Goal: Information Seeking & Learning: Learn about a topic

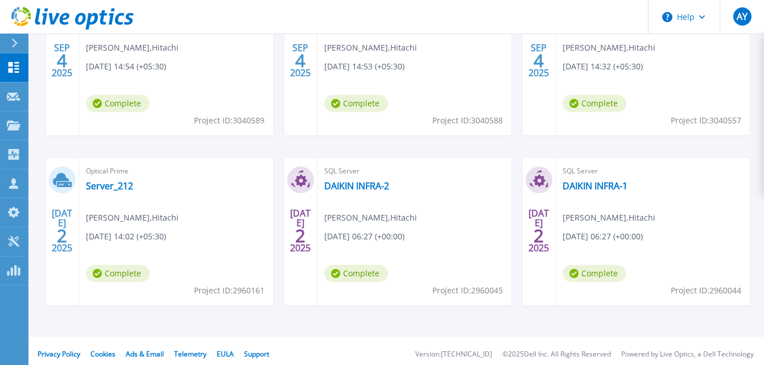
scroll to position [313, 0]
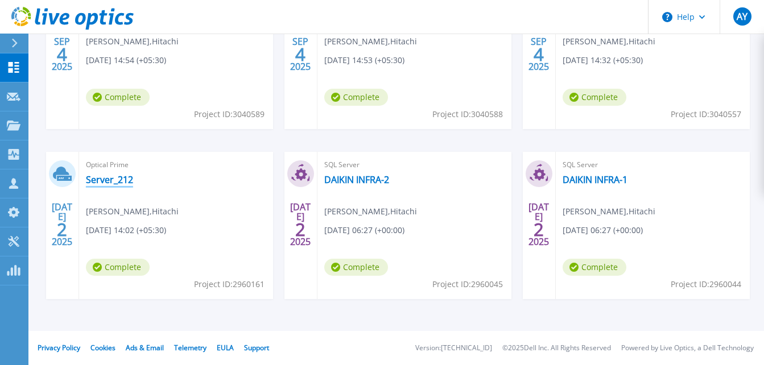
click at [112, 178] on link "Server_212" at bounding box center [109, 179] width 47 height 11
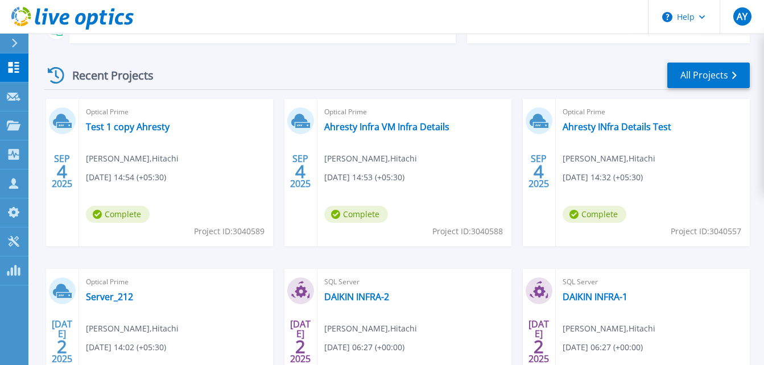
scroll to position [313, 0]
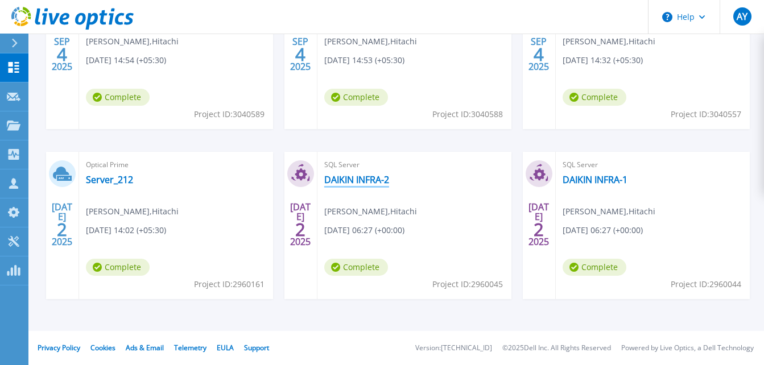
click at [359, 180] on link "DAIKIN INFRA-2" at bounding box center [356, 179] width 65 height 11
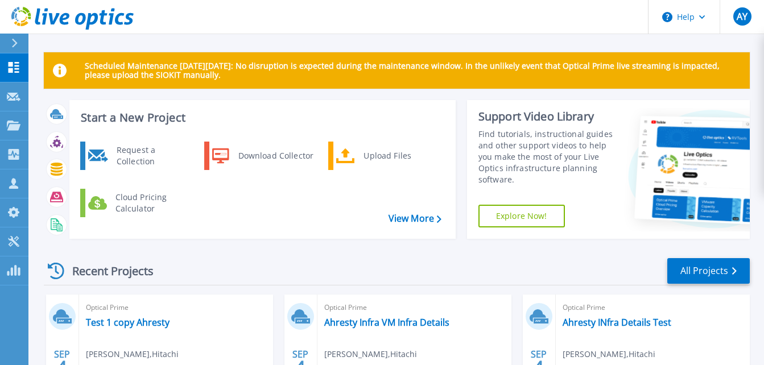
drag, startPoint x: 0, startPoint y: 0, endPoint x: 229, endPoint y: 232, distance: 325.5
click at [229, 232] on div "Request a Collection Download Collector Upload Files Cloud Pricing Calculator" at bounding box center [261, 186] width 378 height 94
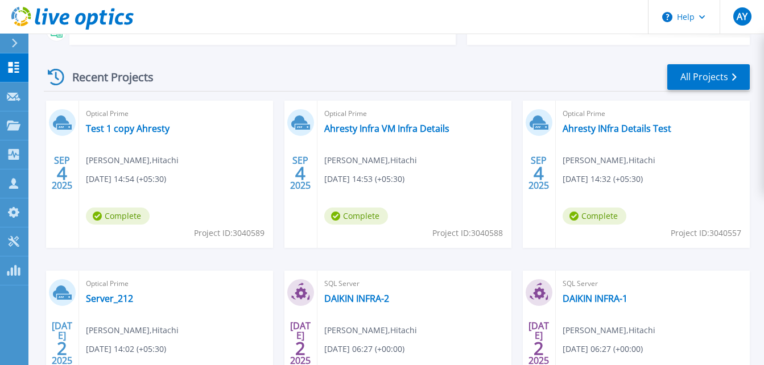
scroll to position [313, 0]
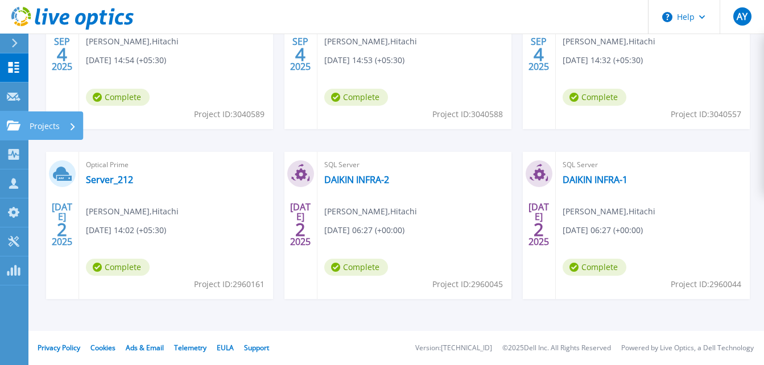
click at [64, 126] on div "Projects" at bounding box center [53, 127] width 47 height 30
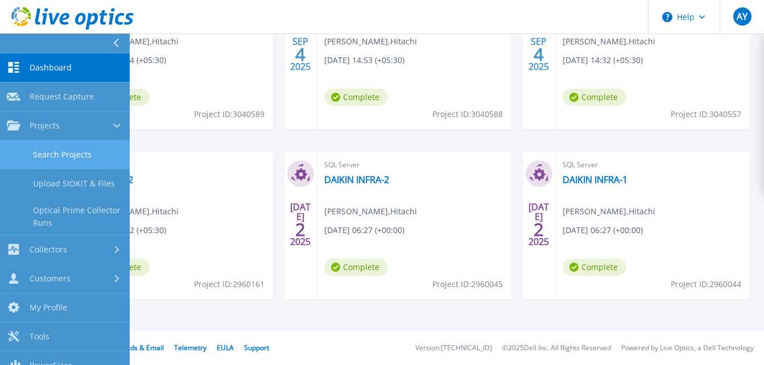
click at [83, 146] on link "Search Projects" at bounding box center [65, 155] width 130 height 29
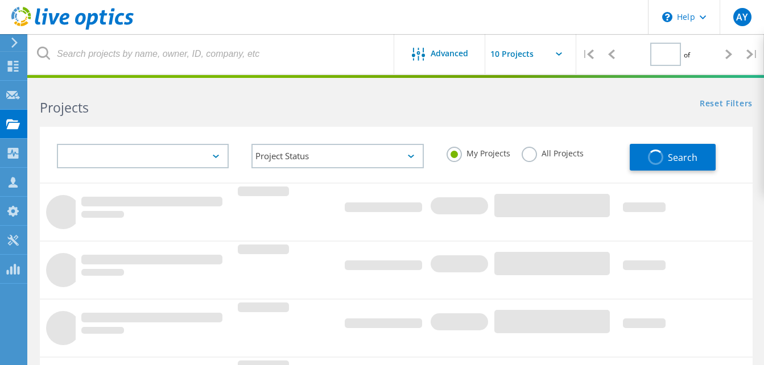
type input "1"
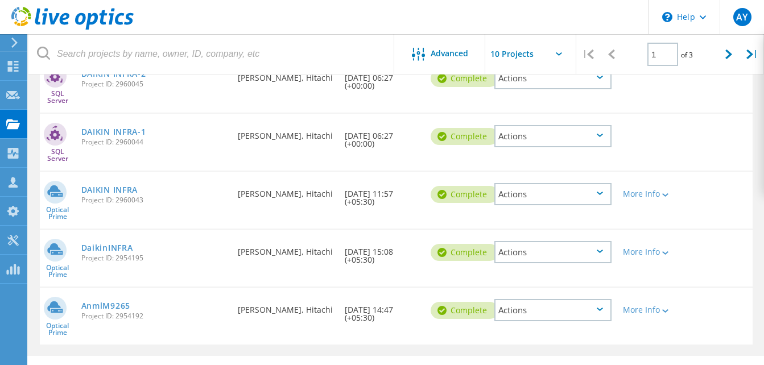
scroll to position [445, 0]
click at [636, 197] on div "More Info" at bounding box center [646, 194] width 46 height 8
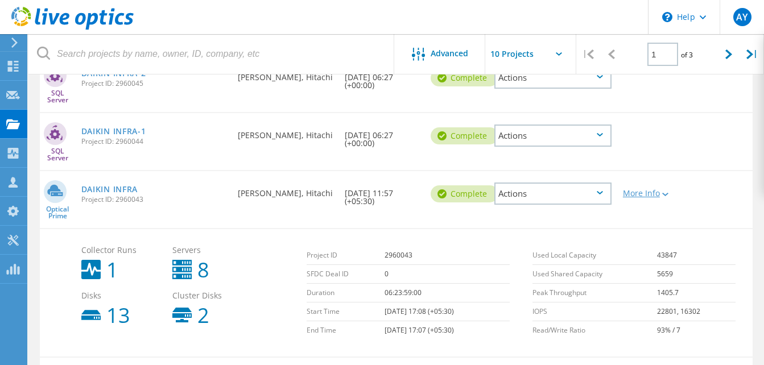
click at [636, 197] on div "More Info" at bounding box center [646, 194] width 46 height 8
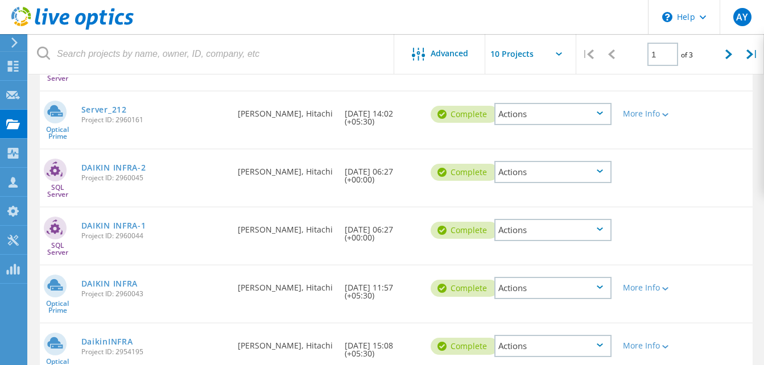
scroll to position [314, 0]
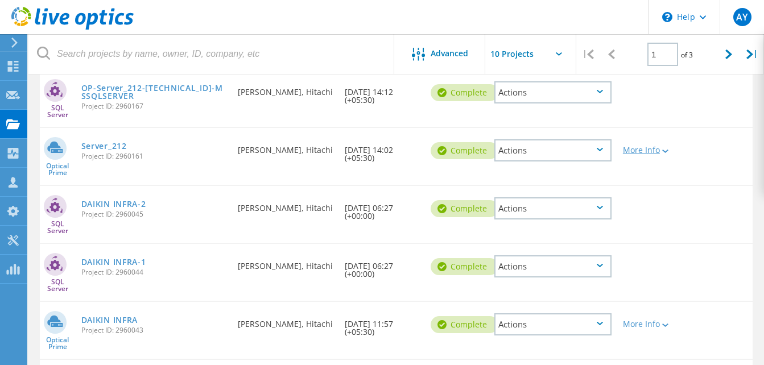
click at [662, 153] on icon at bounding box center [665, 151] width 6 height 3
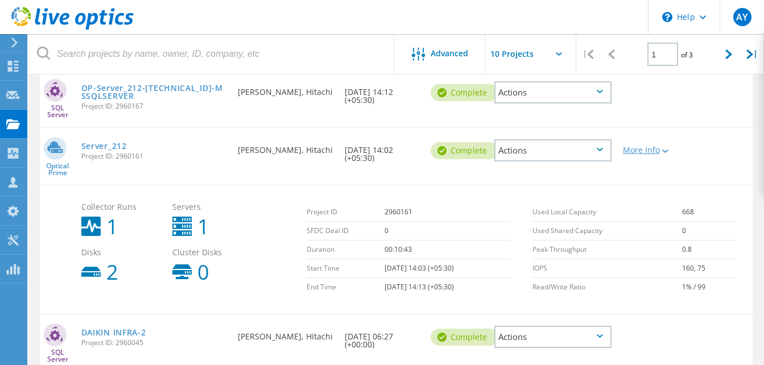
click at [662, 153] on icon at bounding box center [665, 151] width 6 height 3
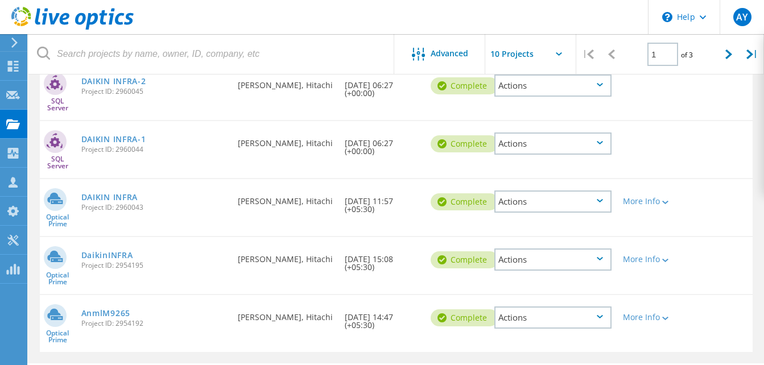
scroll to position [439, 0]
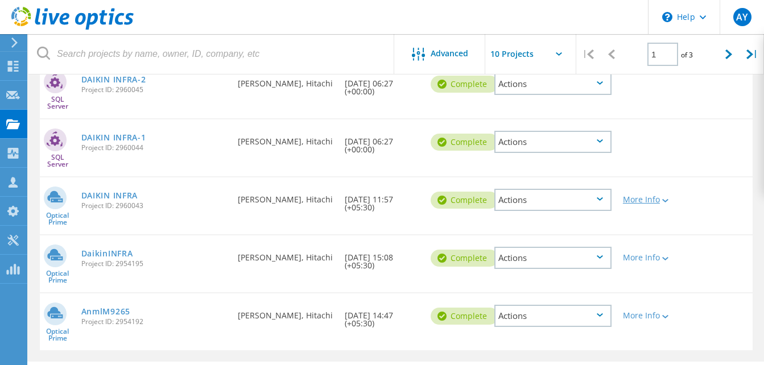
click at [644, 204] on div "More Info" at bounding box center [646, 200] width 46 height 8
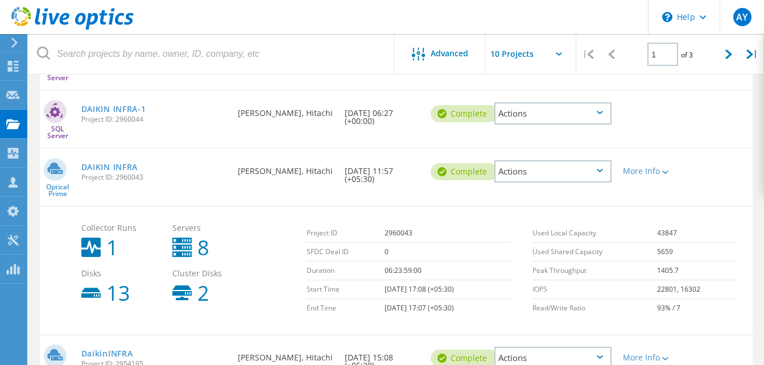
scroll to position [468, 0]
click at [636, 175] on div "More Info" at bounding box center [646, 171] width 46 height 8
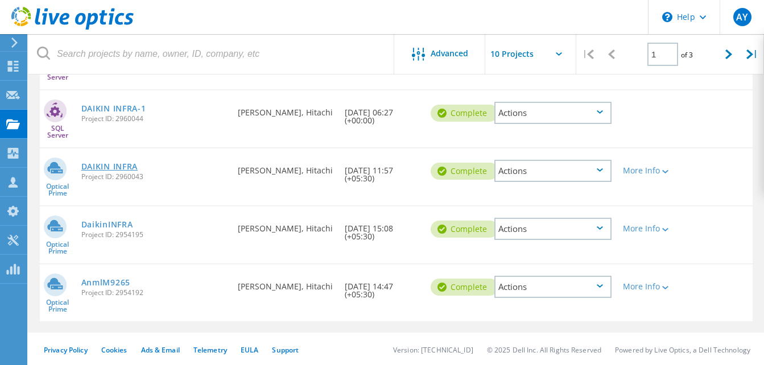
click at [123, 169] on link "DAIKIN INFRA" at bounding box center [109, 167] width 56 height 8
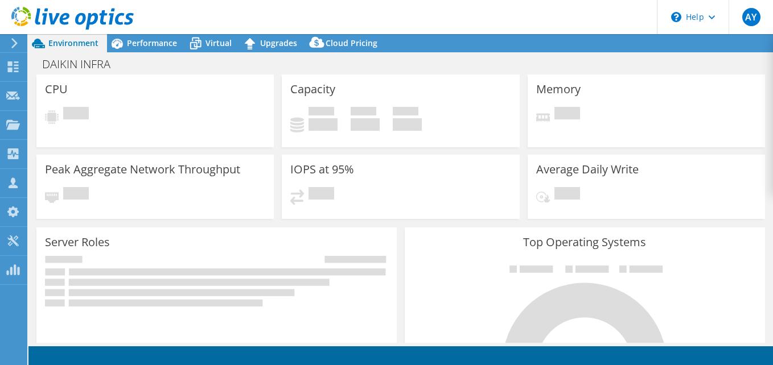
select select "USD"
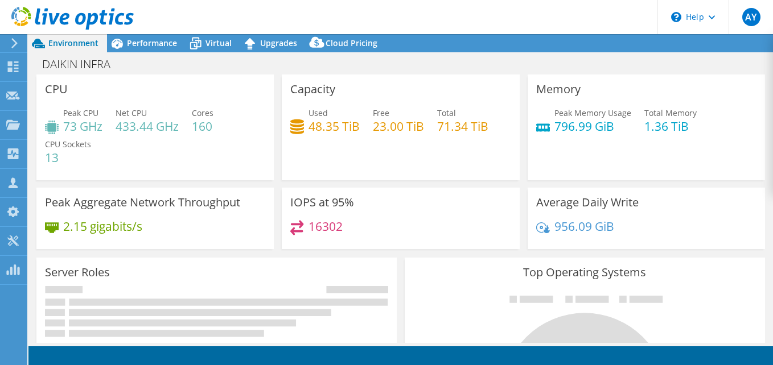
select select "Mumbai"
select select "INR"
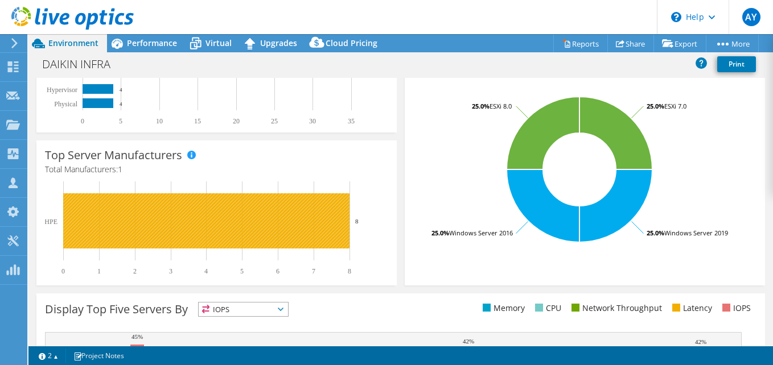
drag, startPoint x: 179, startPoint y: 203, endPoint x: 137, endPoint y: 248, distance: 61.6
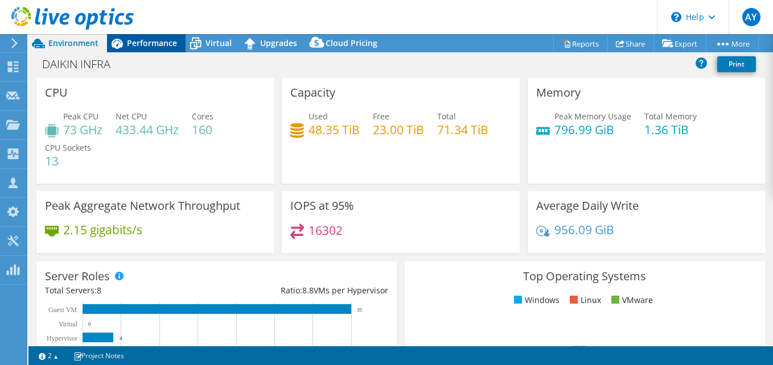
click at [153, 42] on span "Performance" at bounding box center [152, 43] width 50 height 11
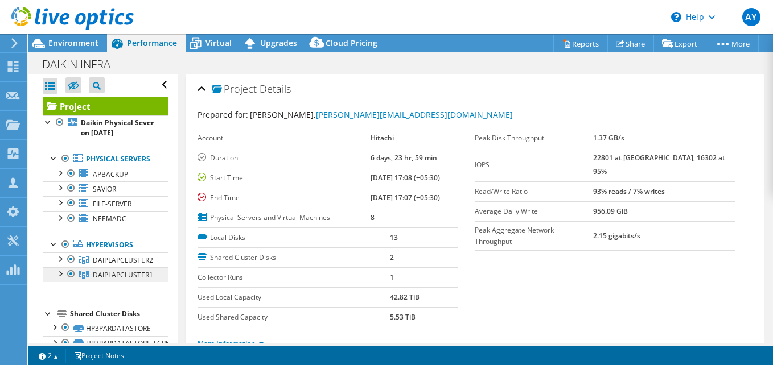
scroll to position [33, 0]
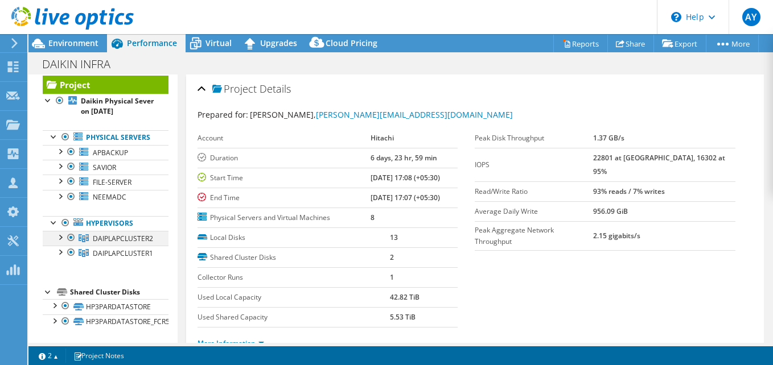
click at [56, 236] on div at bounding box center [59, 236] width 11 height 11
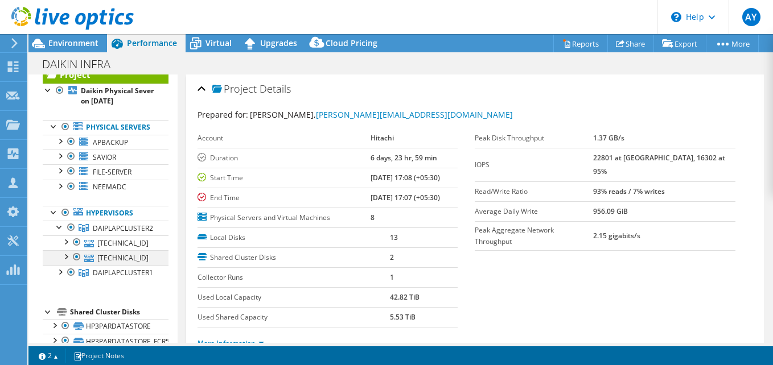
click at [63, 262] on div at bounding box center [65, 255] width 11 height 11
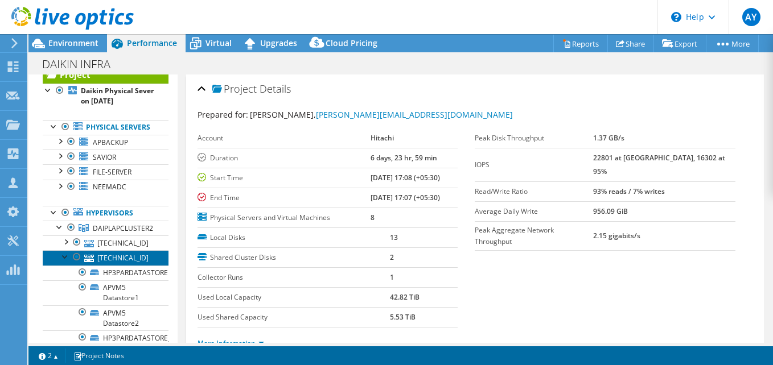
click at [126, 265] on link "172.31.228.164" at bounding box center [106, 257] width 126 height 15
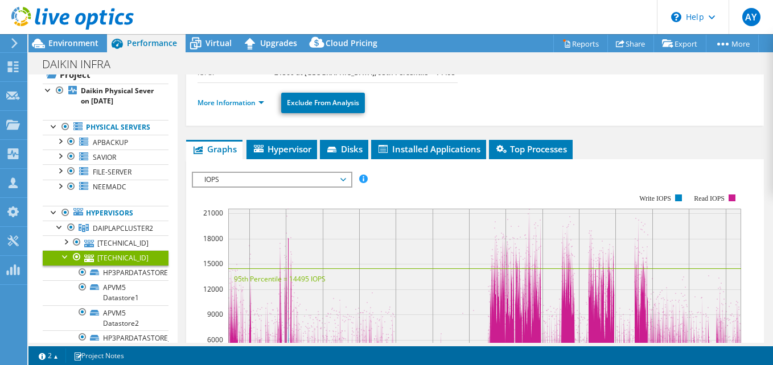
scroll to position [166, 0]
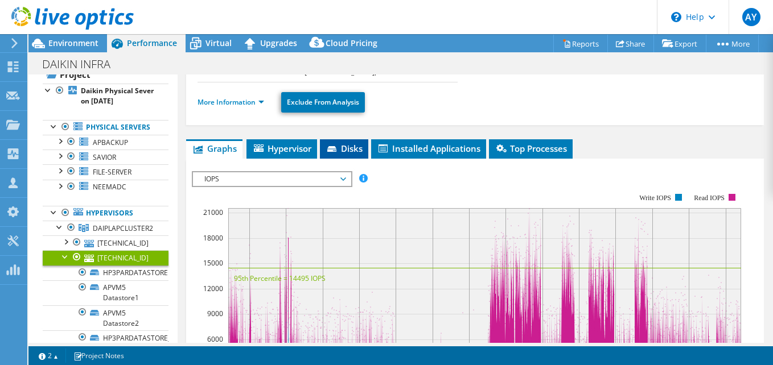
drag, startPoint x: 423, startPoint y: 222, endPoint x: 346, endPoint y: 155, distance: 102.5
click at [346, 155] on li "Disks" at bounding box center [344, 148] width 48 height 19
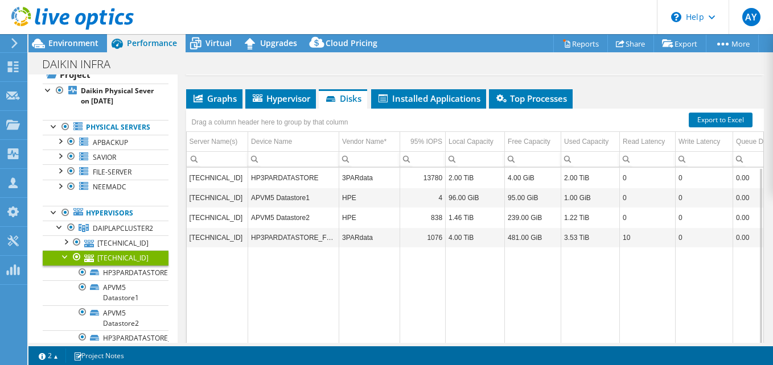
scroll to position [215, 0]
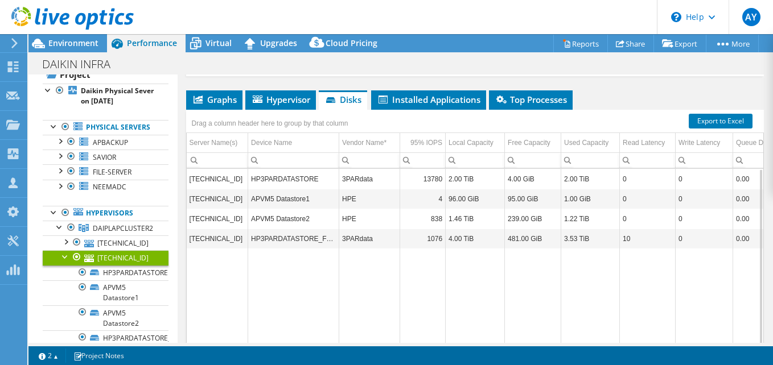
click at [514, 241] on td "481.00 GiB" at bounding box center [533, 239] width 56 height 20
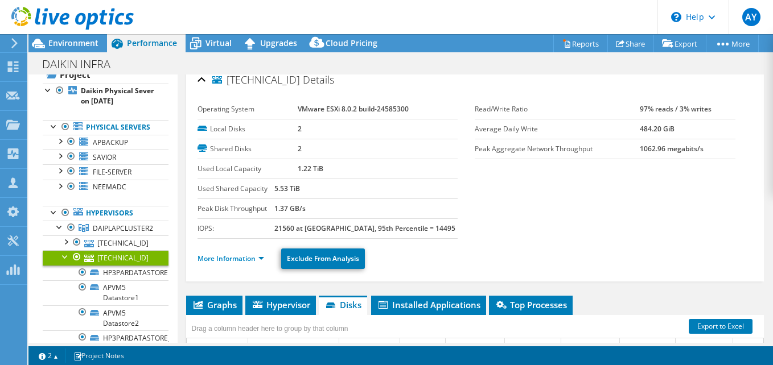
scroll to position [0, 0]
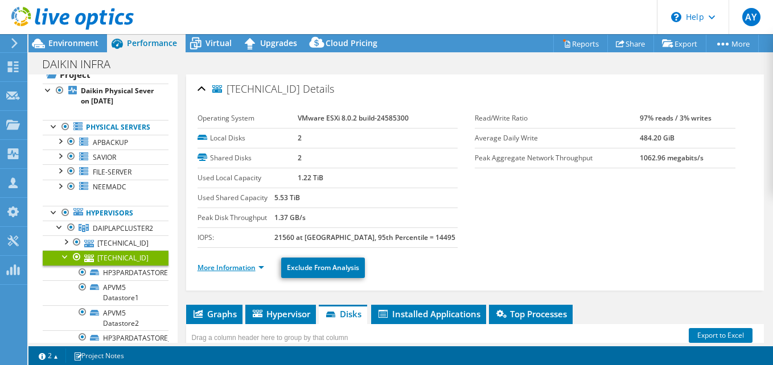
click at [264, 264] on link "More Information" at bounding box center [230, 268] width 67 height 10
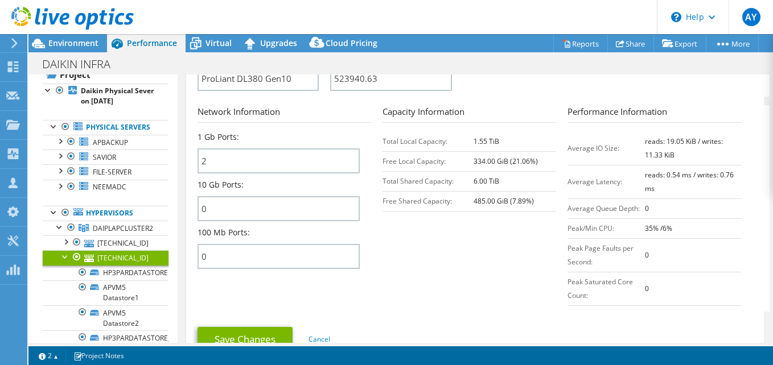
scroll to position [467, 0]
click at [761, 216] on div "172.31.228.164 Details Operating System VMware ESXi 8.0.2 build-24585300 Local …" at bounding box center [475, 152] width 595 height 1088
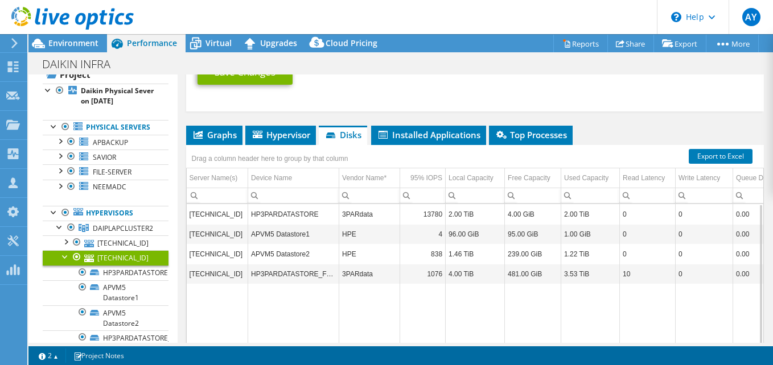
scroll to position [738, 0]
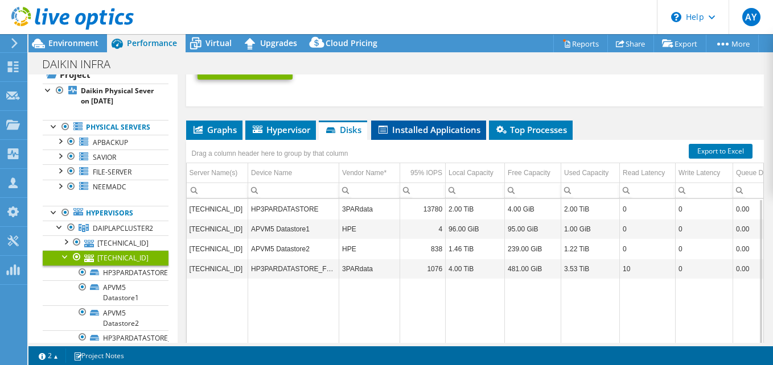
click at [448, 131] on span "Installed Applications" at bounding box center [429, 129] width 104 height 11
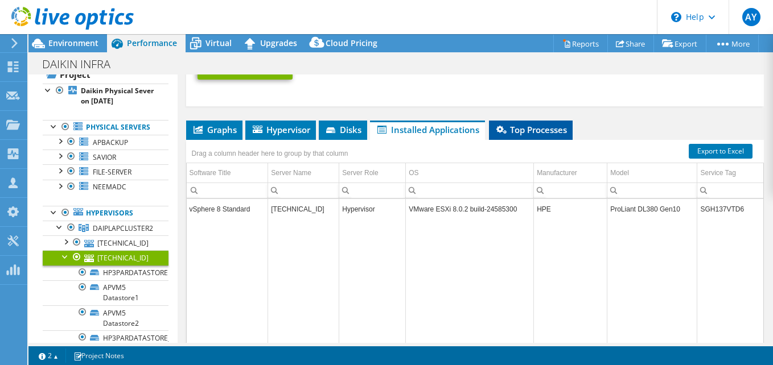
click at [508, 134] on span "Top Processes" at bounding box center [531, 129] width 72 height 11
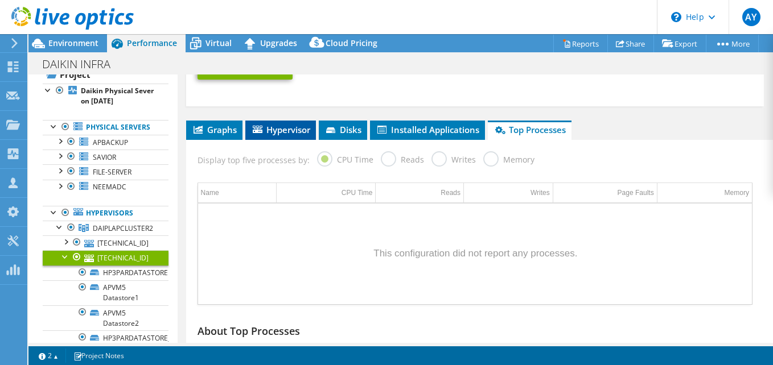
click at [271, 126] on span "Hypervisor" at bounding box center [280, 129] width 59 height 11
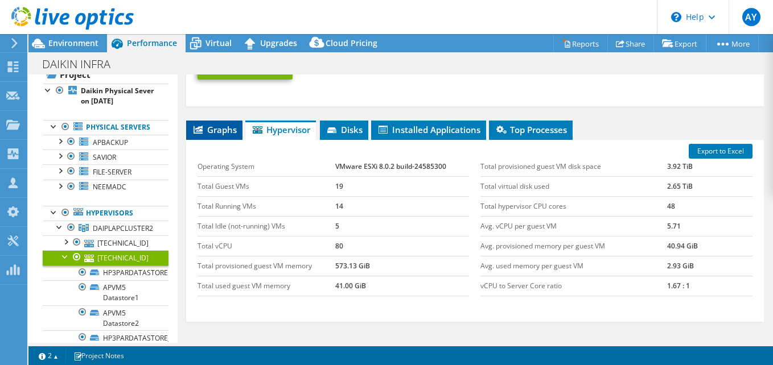
click at [215, 126] on span "Graphs" at bounding box center [214, 129] width 45 height 11
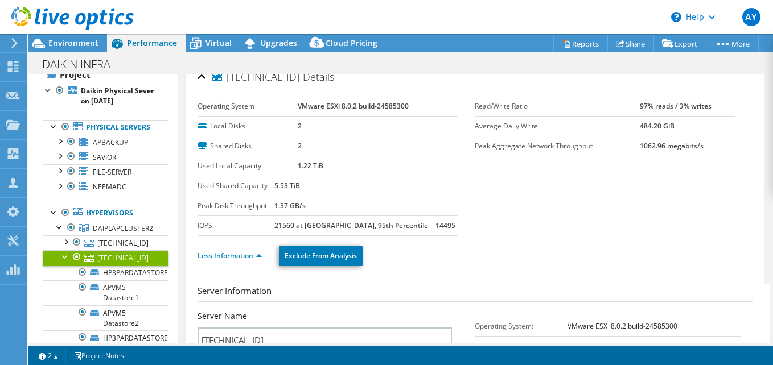
scroll to position [0, 0]
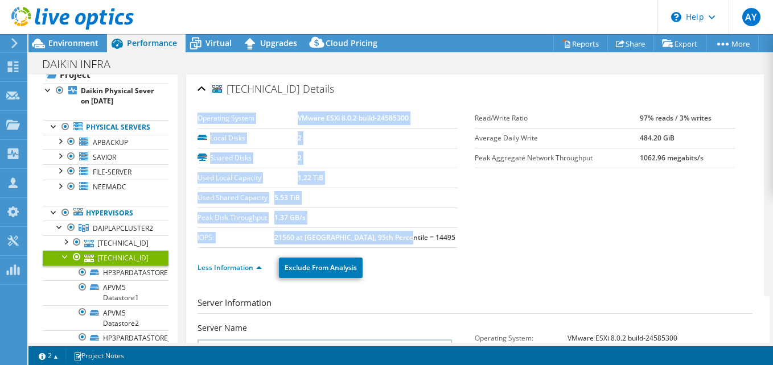
drag, startPoint x: 440, startPoint y: 240, endPoint x: 199, endPoint y: 118, distance: 270.8
click at [199, 118] on section "Operating System VMware ESXi 8.0.2 build-24585300 Local Disks 2 Shared Disks 2 …" at bounding box center [336, 178] width 278 height 139
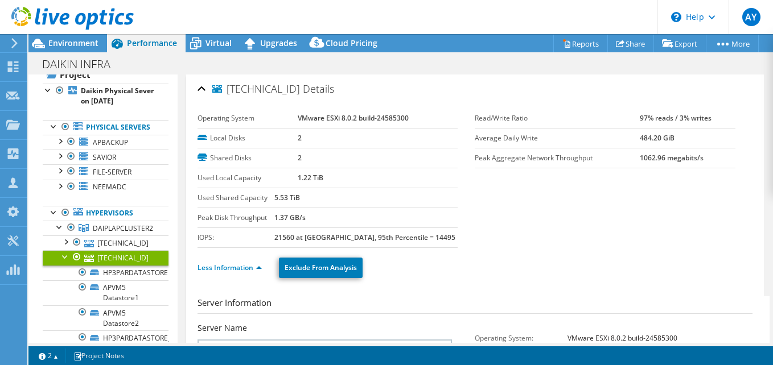
click at [550, 224] on section "Operating System VMware ESXi 8.0.2 build-24585300 Local Disks 2 Shared Disks 2 …" at bounding box center [474, 178] width 555 height 139
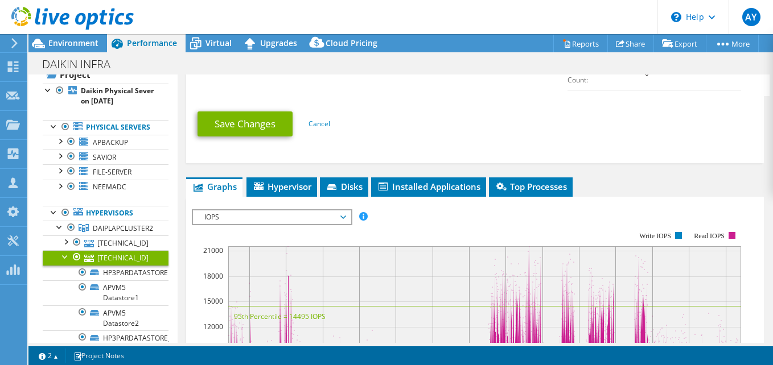
scroll to position [743, 0]
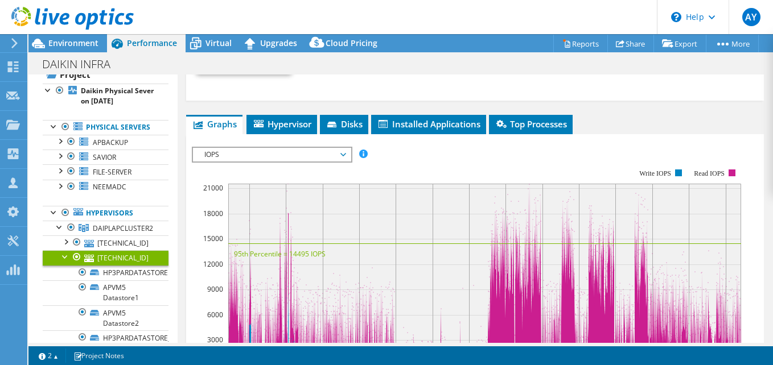
click at [321, 155] on span "IOPS" at bounding box center [272, 155] width 146 height 14
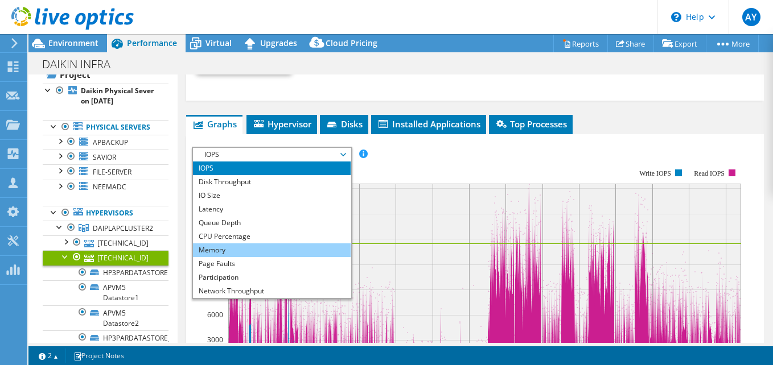
click at [296, 248] on li "Memory" at bounding box center [272, 251] width 158 height 14
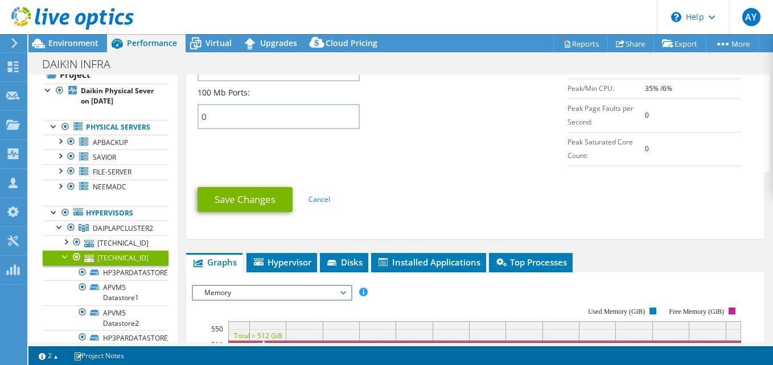
scroll to position [608, 0]
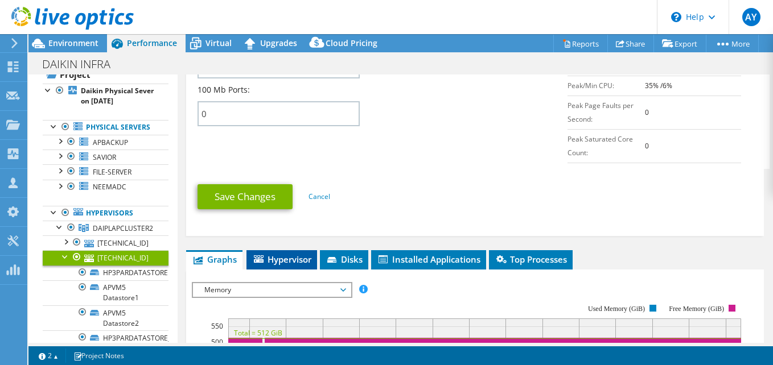
click at [292, 263] on span "Hypervisor" at bounding box center [281, 259] width 59 height 11
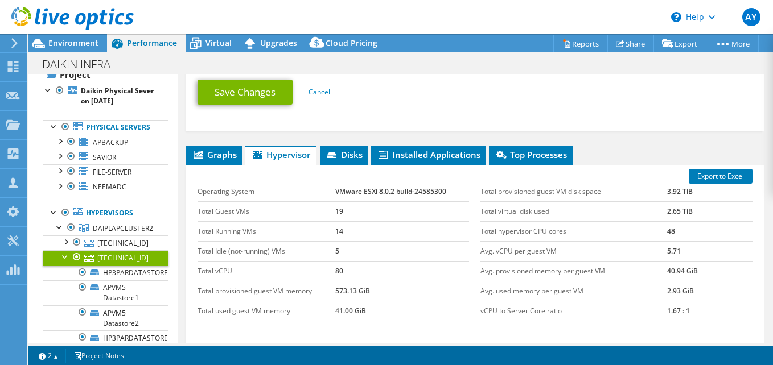
scroll to position [710, 0]
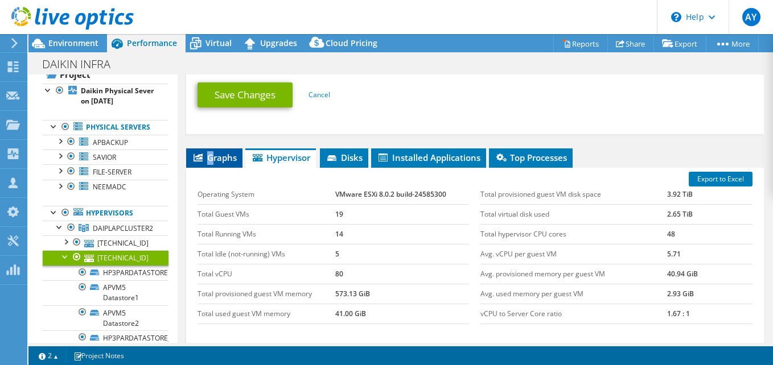
drag, startPoint x: 212, startPoint y: 147, endPoint x: 213, endPoint y: 161, distance: 14.2
click at [213, 161] on span "Graphs" at bounding box center [214, 157] width 45 height 11
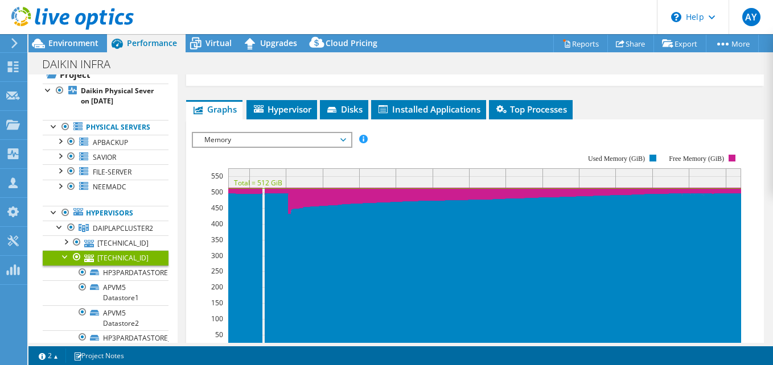
scroll to position [752, 0]
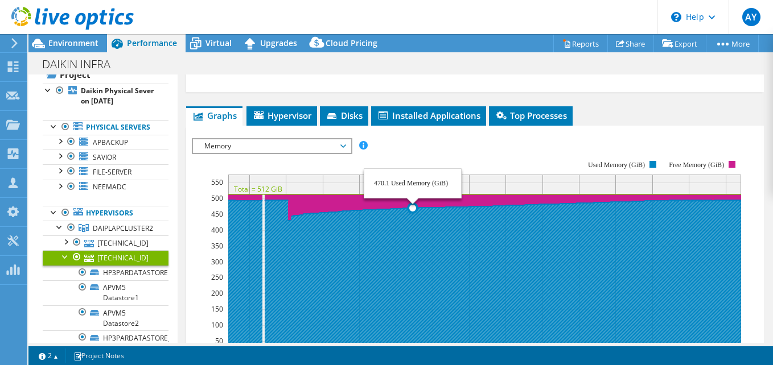
drag, startPoint x: 595, startPoint y: 189, endPoint x: 413, endPoint y: 178, distance: 182.5
click at [413, 178] on rect at bounding box center [484, 266] width 513 height 183
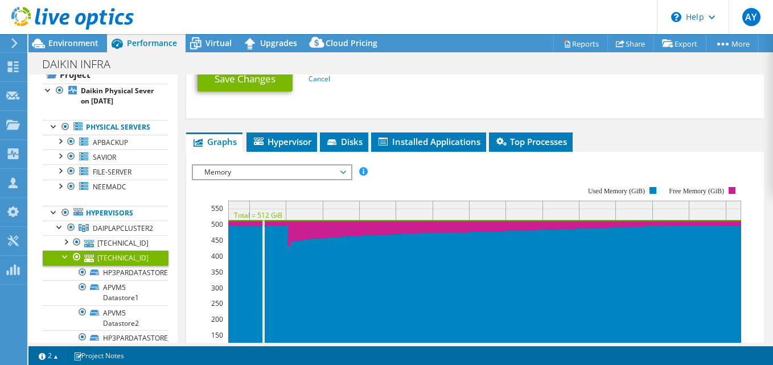
scroll to position [725, 0]
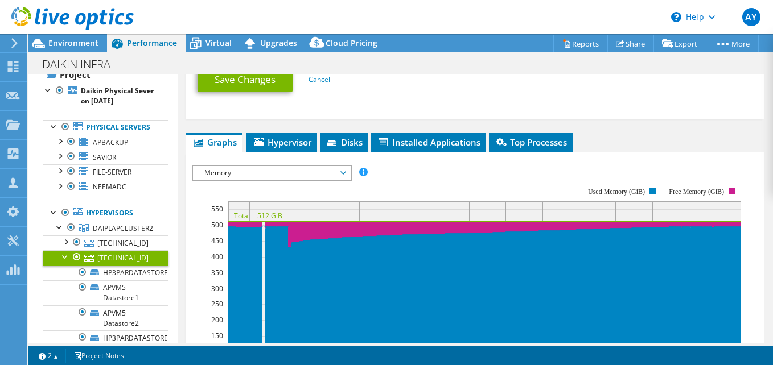
click at [335, 171] on span "Memory" at bounding box center [272, 173] width 146 height 14
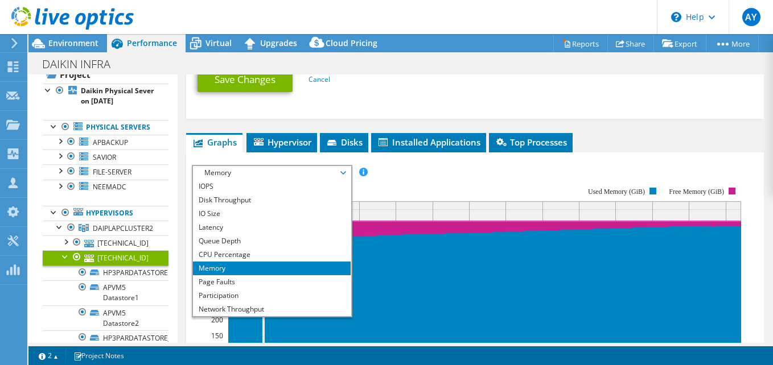
click at [443, 182] on rect at bounding box center [466, 286] width 549 height 228
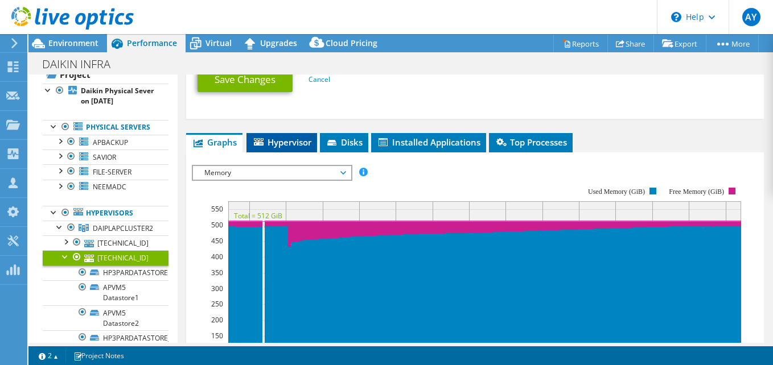
click at [294, 145] on span "Hypervisor" at bounding box center [281, 142] width 59 height 11
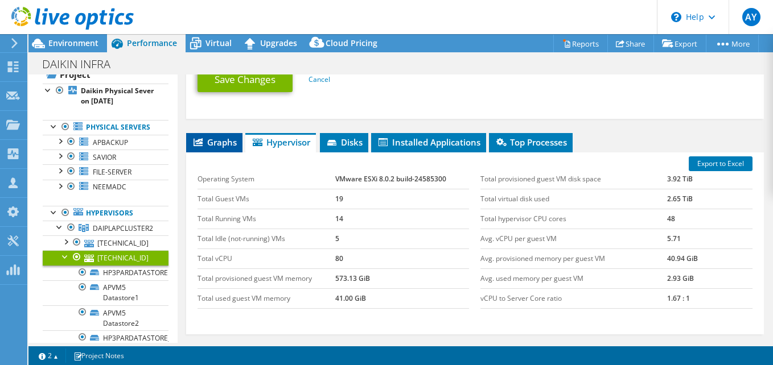
click at [204, 147] on span "Graphs" at bounding box center [214, 142] width 45 height 11
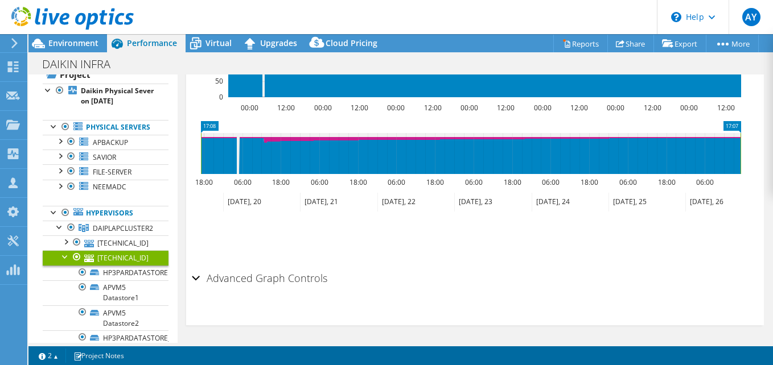
scroll to position [1014, 0]
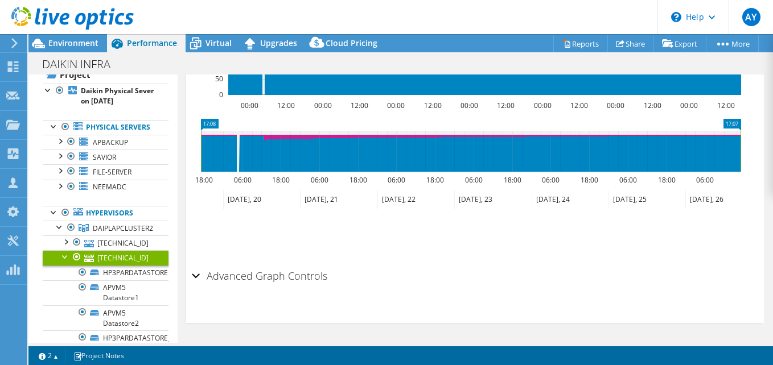
click at [193, 275] on div "Advanced Graph Controls" at bounding box center [475, 277] width 566 height 24
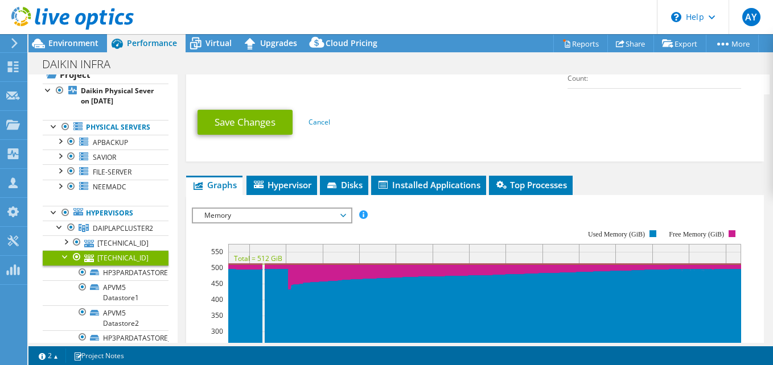
scroll to position [683, 0]
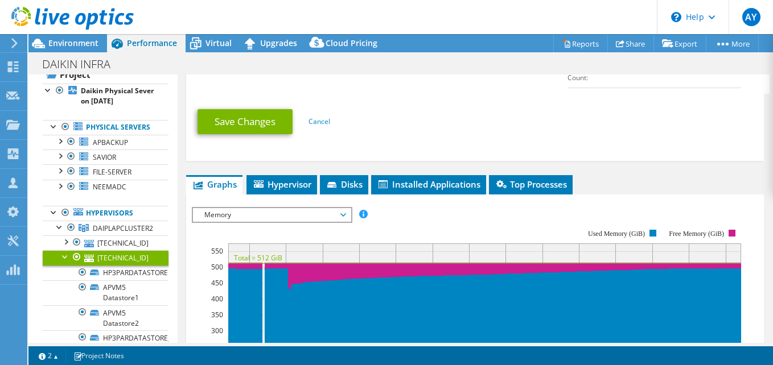
click at [301, 214] on span "Memory" at bounding box center [272, 215] width 146 height 14
